Goal: Transaction & Acquisition: Download file/media

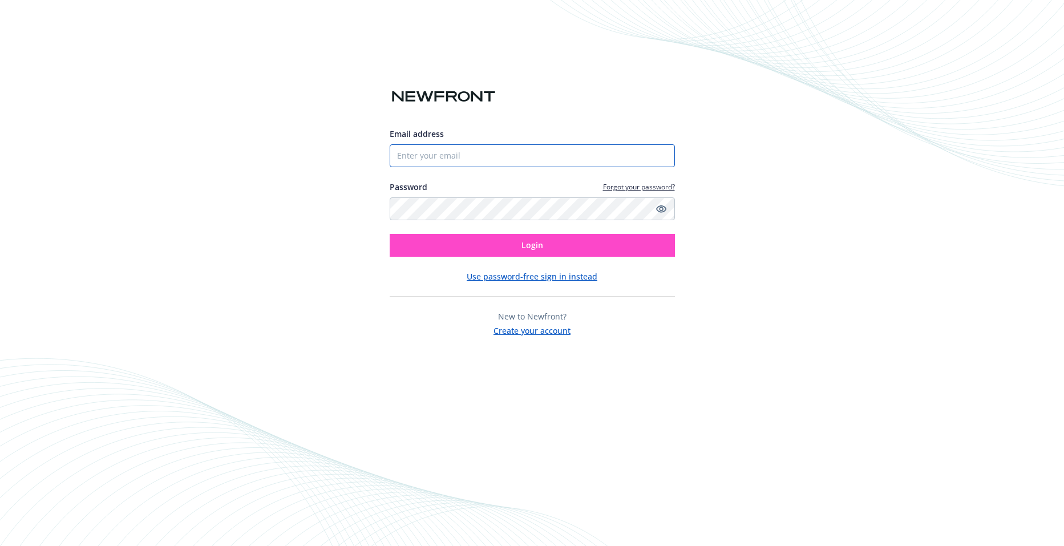
type input "jlaiprasert@biomade.org"
click at [507, 241] on button "Login" at bounding box center [532, 245] width 285 height 23
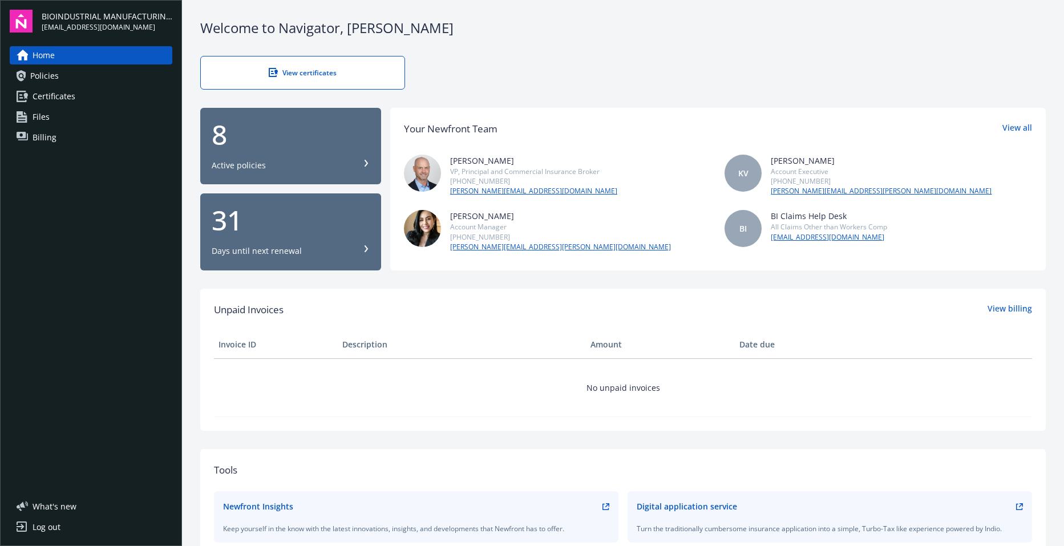
click at [120, 77] on link "Policies" at bounding box center [91, 76] width 163 height 18
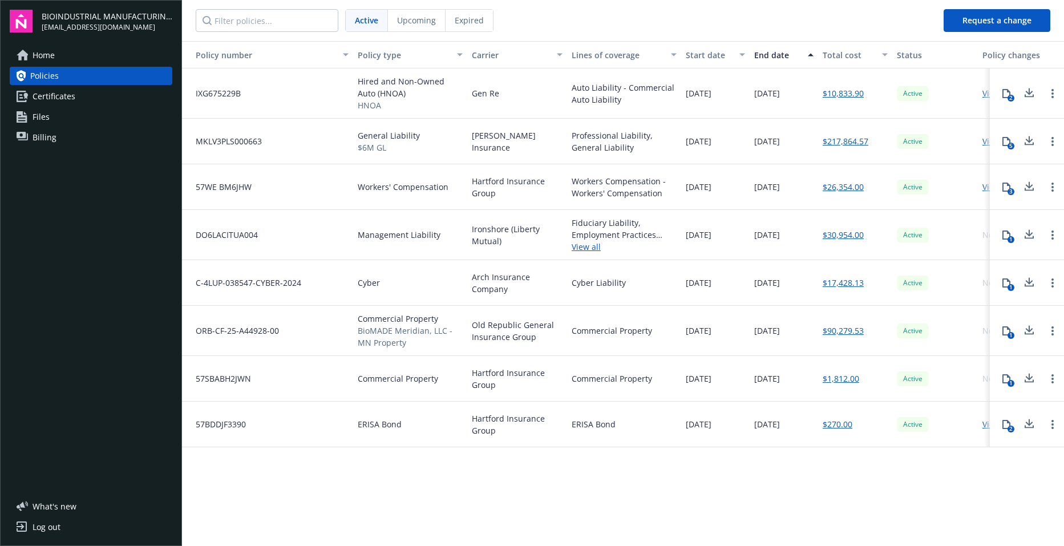
click at [596, 249] on link "View all" at bounding box center [624, 247] width 105 height 12
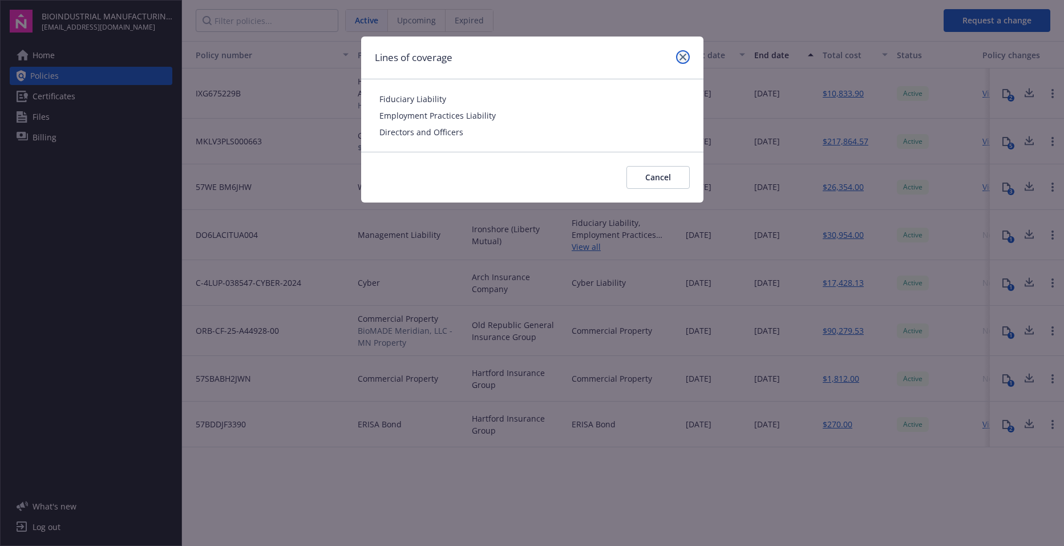
click at [683, 55] on icon "close" at bounding box center [683, 57] width 7 height 7
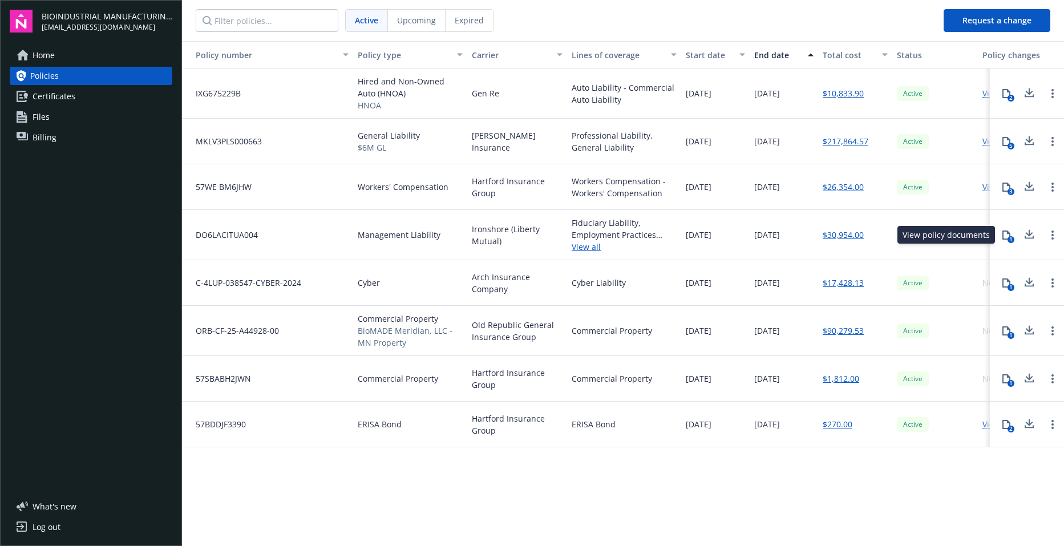
click at [1009, 236] on icon at bounding box center [1006, 235] width 9 height 9
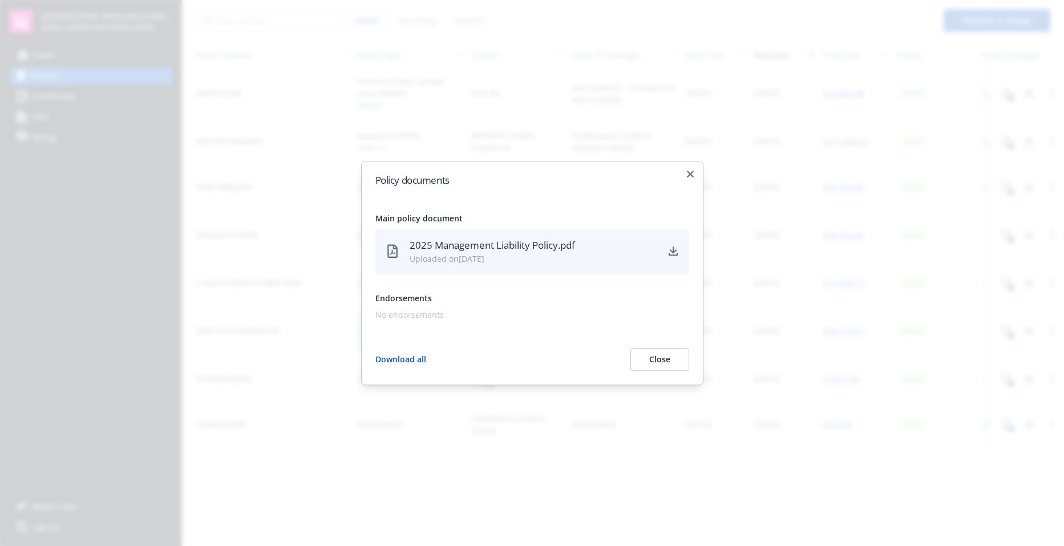
click at [663, 242] on div "2025 Management Liability Policy.pdf Uploaded on 01/30/2025" at bounding box center [533, 251] width 314 height 45
click at [676, 249] on icon "download" at bounding box center [673, 251] width 9 height 9
click at [692, 172] on icon "button" at bounding box center [690, 174] width 7 height 7
